Goal: Transaction & Acquisition: Download file/media

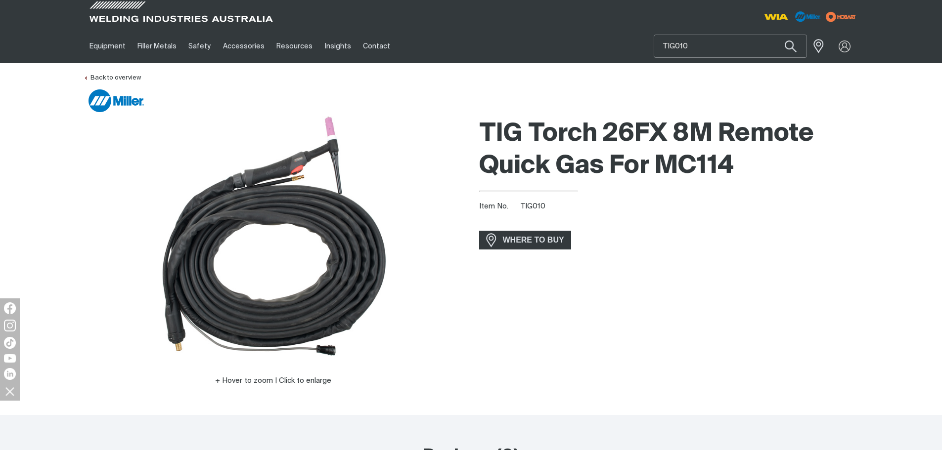
click at [704, 43] on input "TIG010" at bounding box center [730, 46] width 152 height 22
paste input "280045"
type input "280045"
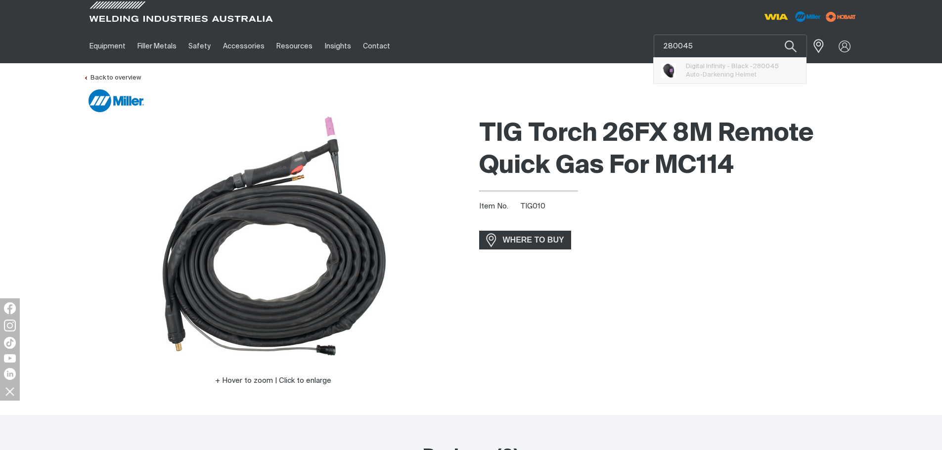
click at [712, 66] on span "Digital Infinity - Black - 280045" at bounding box center [732, 66] width 93 height 8
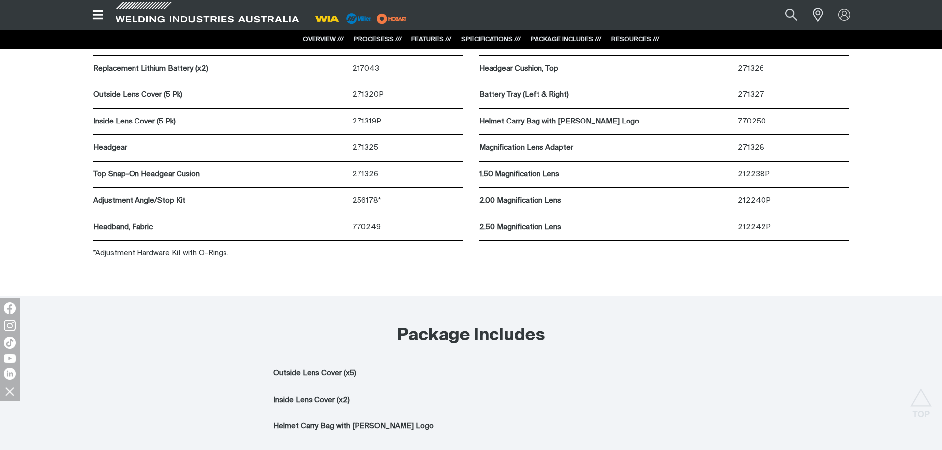
scroll to position [3703, 0]
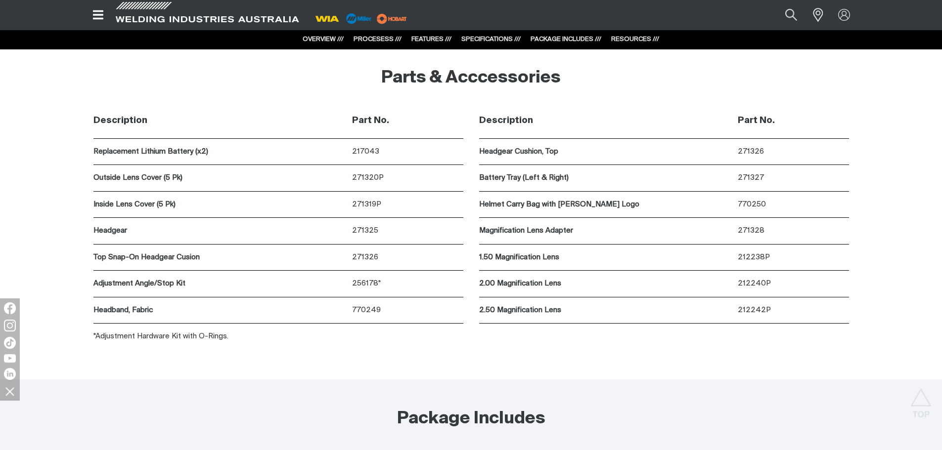
click at [368, 205] on p "271319P" at bounding box center [407, 204] width 111 height 11
copy p "271319P"
click at [375, 174] on p "271320P" at bounding box center [407, 178] width 111 height 11
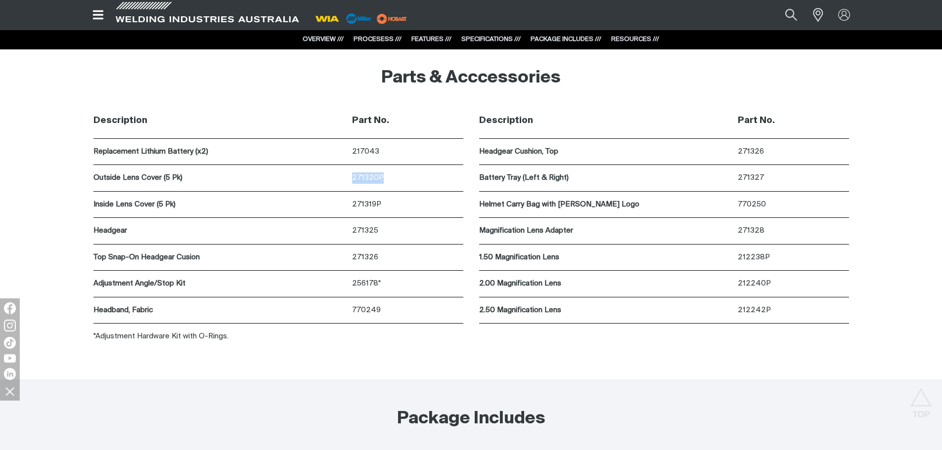
copy p "271320P"
click at [372, 208] on p "271319P" at bounding box center [407, 204] width 111 height 11
copy p "271319P"
click at [710, 338] on div "Description Part No. Headgear Cushion, Top 271326 Battery Tray (Left & Right) 2…" at bounding box center [664, 226] width 370 height 247
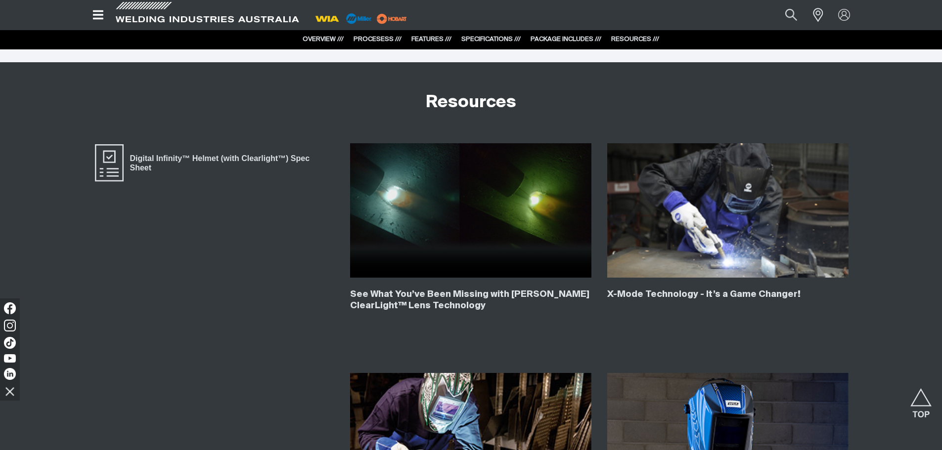
scroll to position [4197, 0]
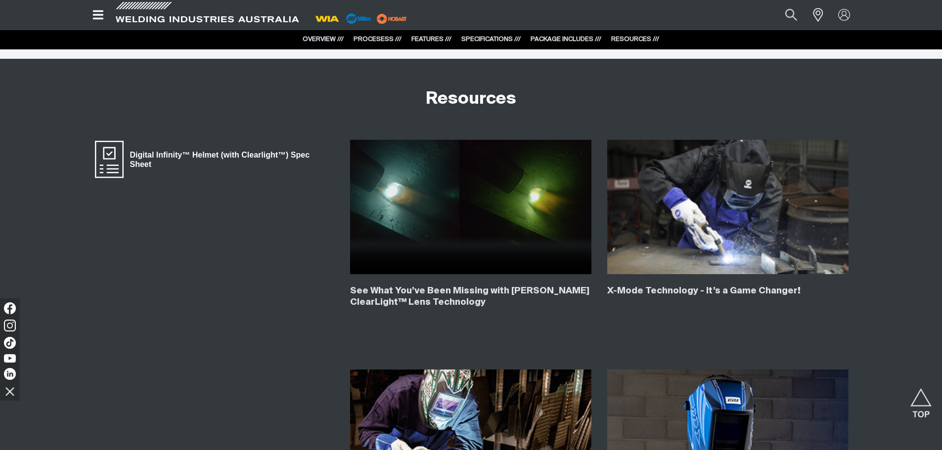
click at [261, 157] on span "Digital Infinity™ Helmet (with Clearlight™) Spec Sheet" at bounding box center [229, 159] width 211 height 22
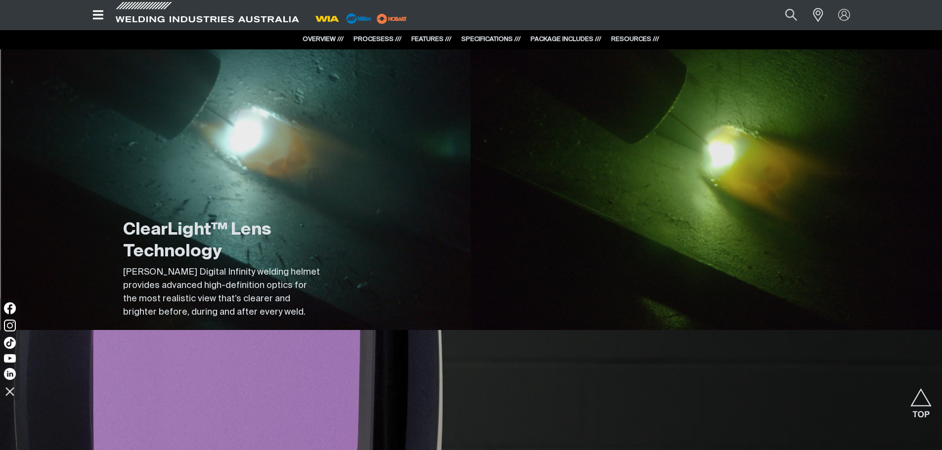
scroll to position [0, 0]
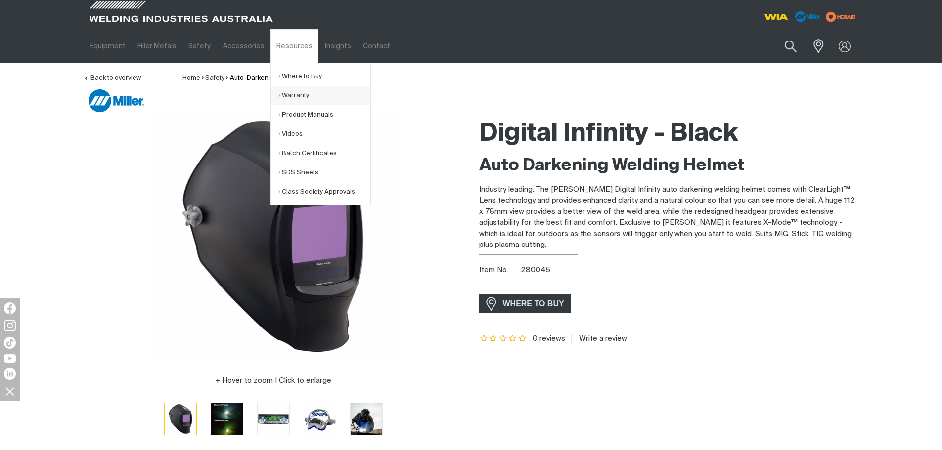
click at [308, 115] on link "Product Manuals" at bounding box center [324, 114] width 92 height 19
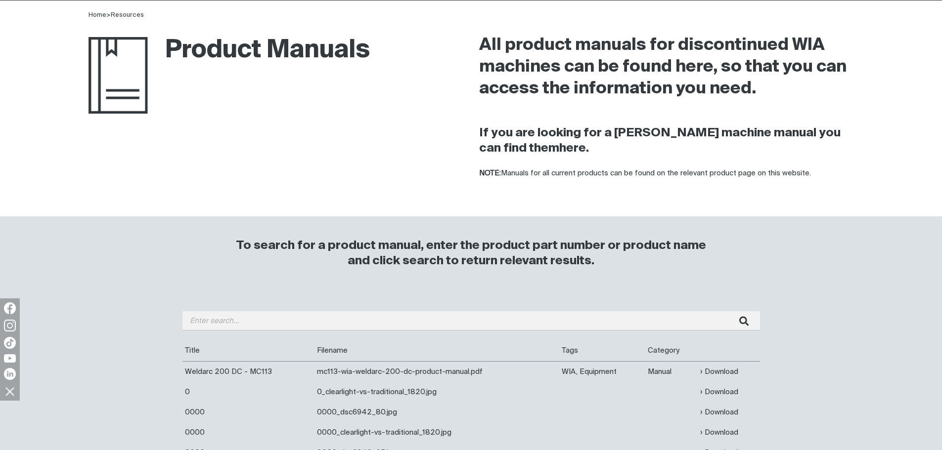
scroll to position [99, 0]
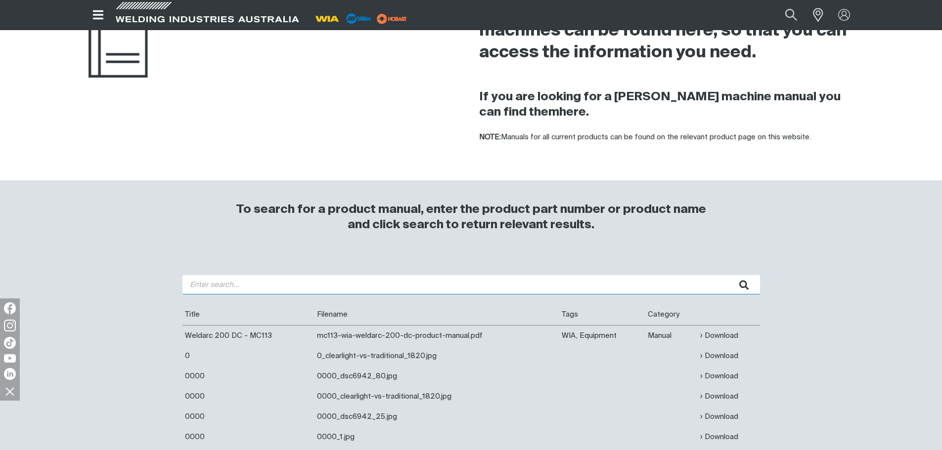
click at [237, 285] on input "search" at bounding box center [470, 284] width 577 height 19
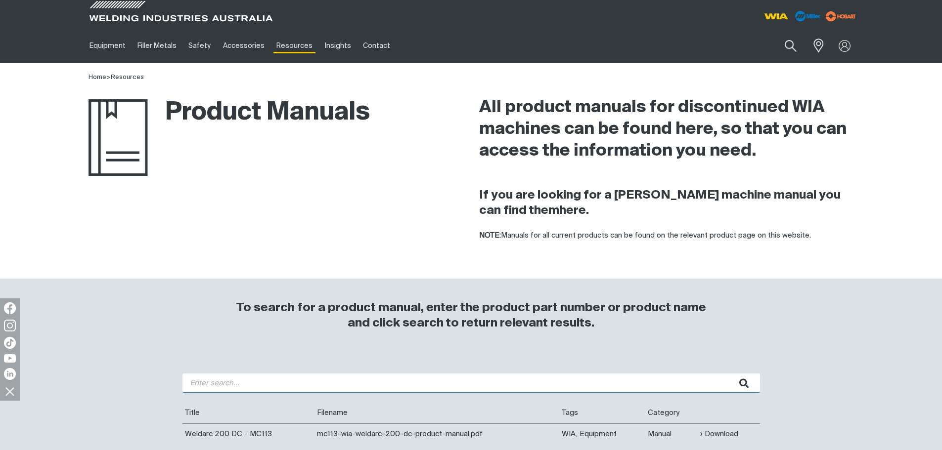
scroll to position [0, 0]
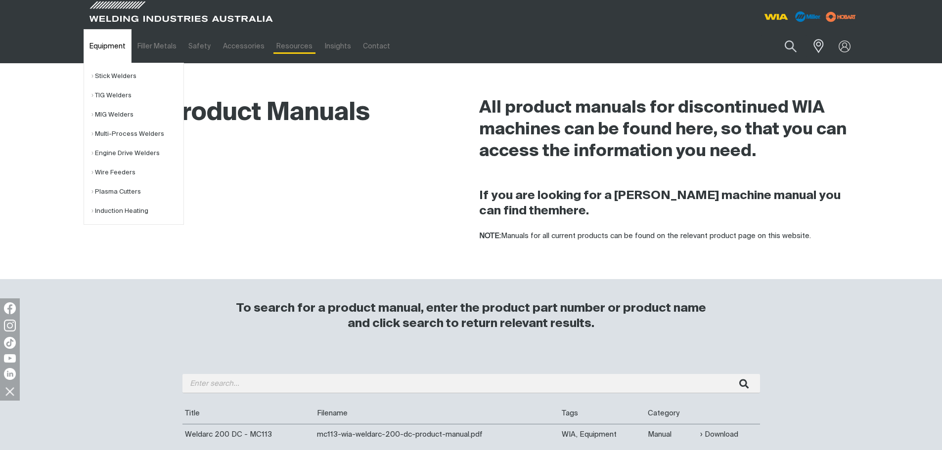
click at [91, 47] on link "Equipment" at bounding box center [108, 46] width 48 height 34
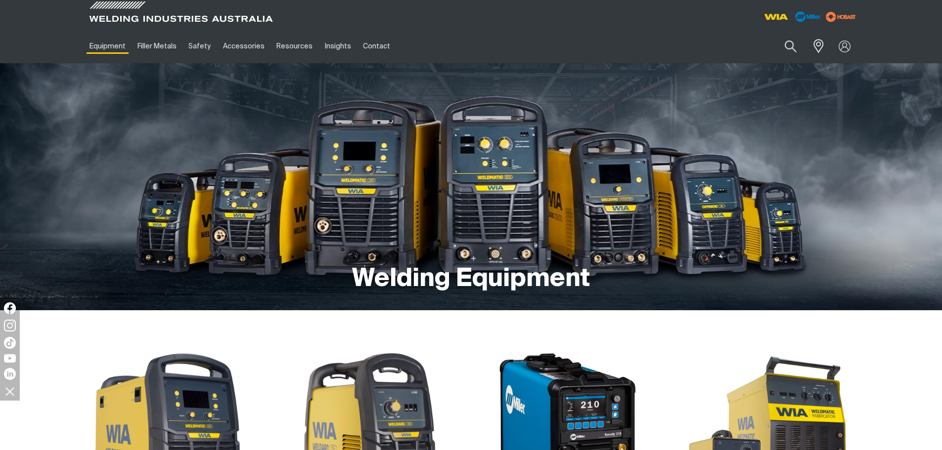
scroll to position [148, 0]
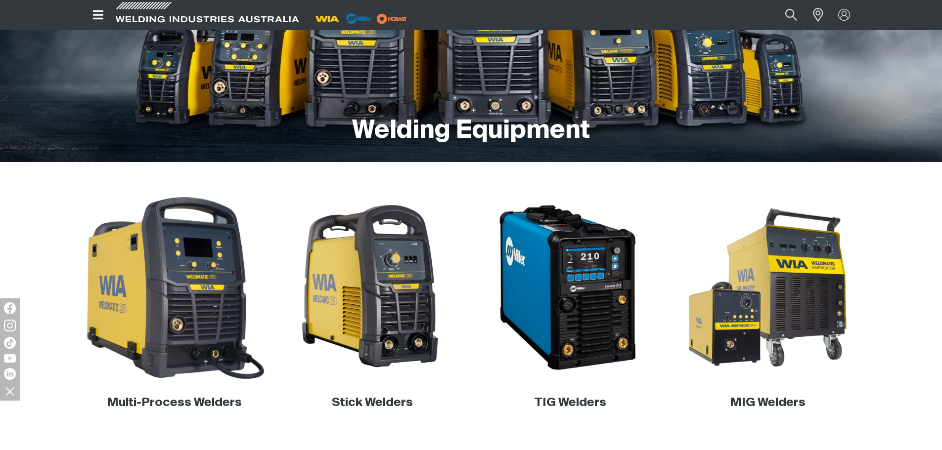
click at [166, 287] on img at bounding box center [174, 287] width 189 height 189
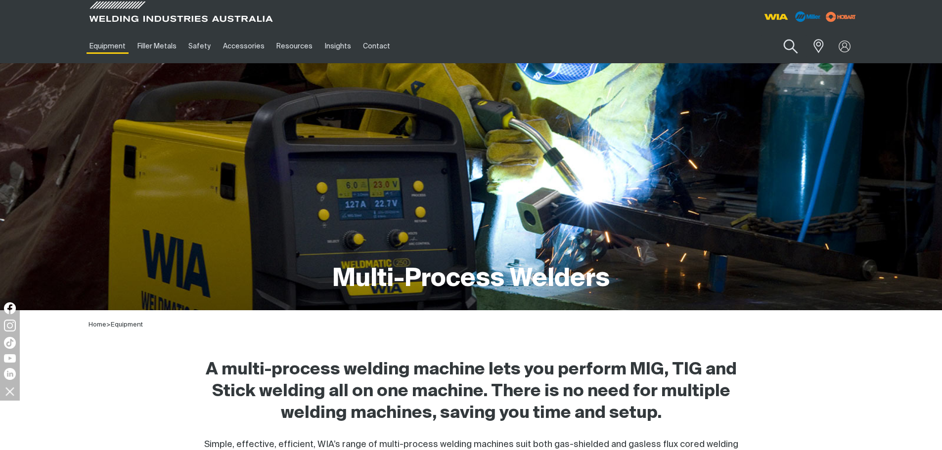
click at [781, 47] on button "Search products" at bounding box center [790, 47] width 40 height 28
click at [734, 43] on input "Search" at bounding box center [730, 46] width 152 height 22
click at [743, 47] on input "Search" at bounding box center [730, 46] width 152 height 22
paste input "280045"
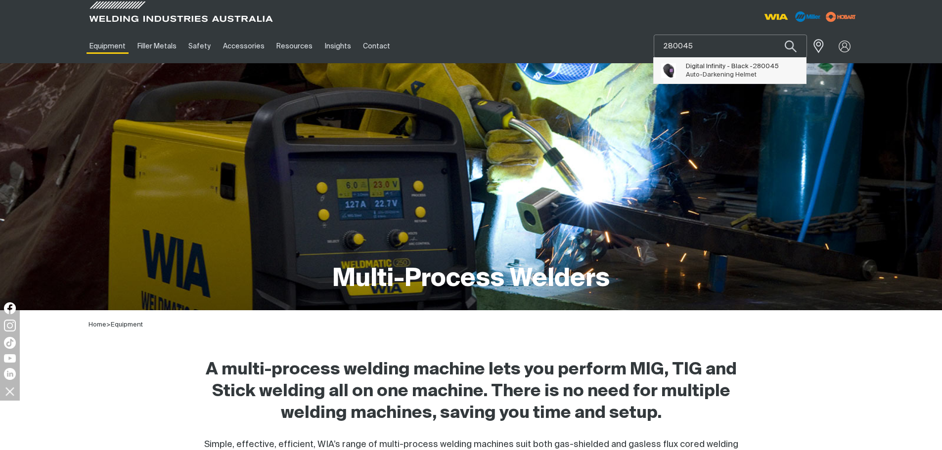
type input "280045"
click at [732, 66] on span "Digital Infinity - Black - 280045" at bounding box center [732, 66] width 93 height 8
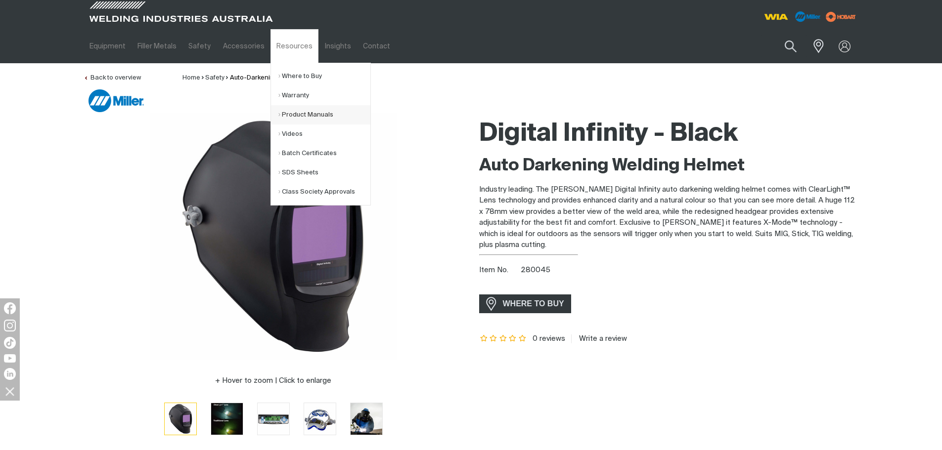
click at [308, 115] on link "Product Manuals" at bounding box center [324, 114] width 92 height 19
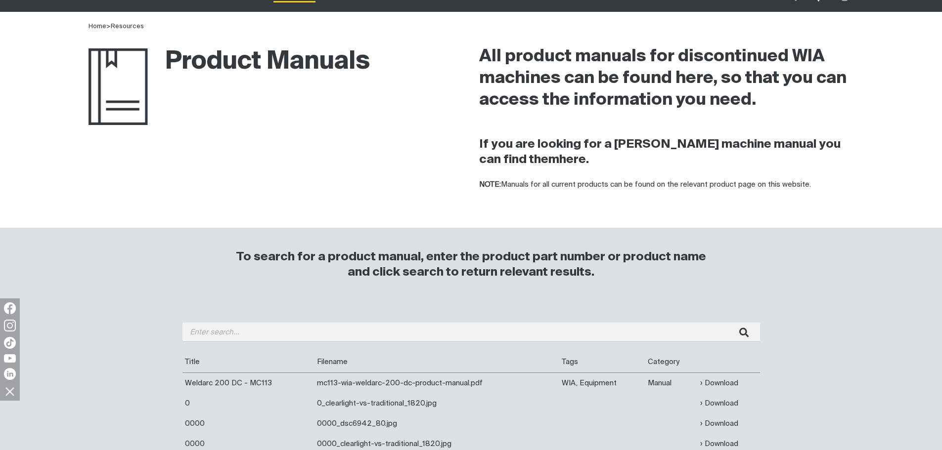
scroll to position [99, 0]
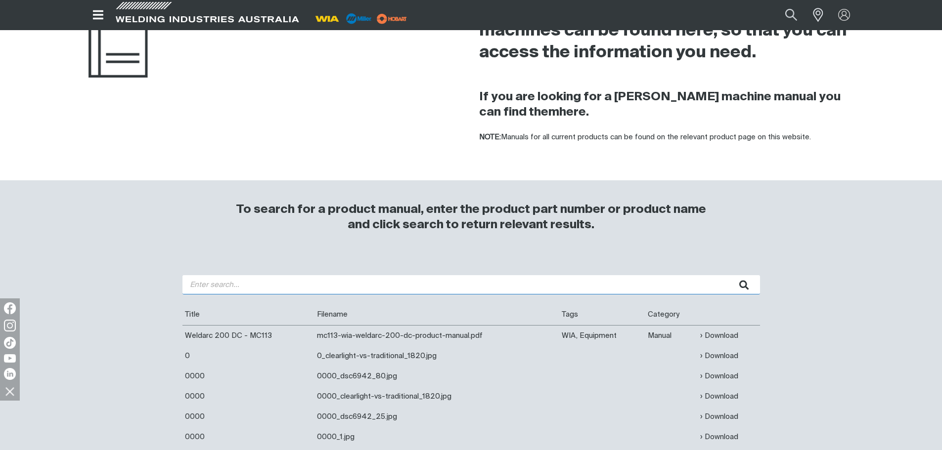
click at [216, 287] on input "search" at bounding box center [470, 284] width 577 height 19
type input "CP132"
click at [729, 275] on button "submit" at bounding box center [744, 284] width 31 height 19
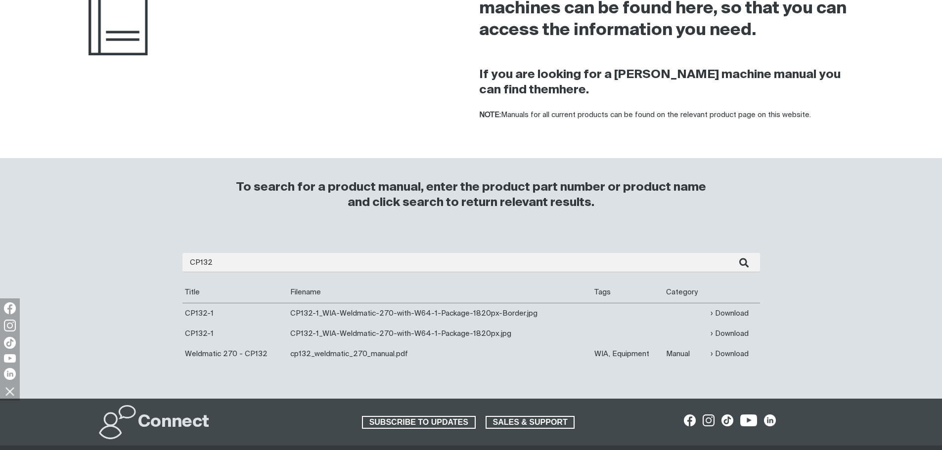
scroll to position [148, 0]
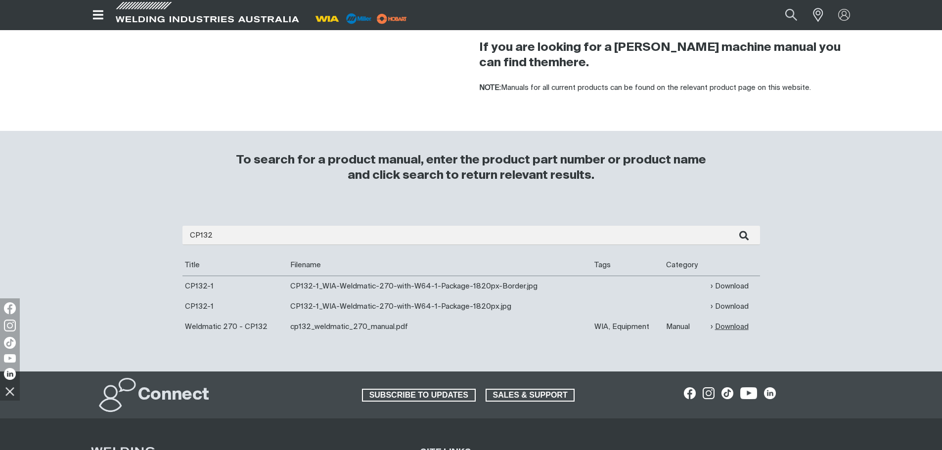
click at [722, 325] on link "Download" at bounding box center [729, 326] width 38 height 11
